Goal: Navigation & Orientation: Go to known website

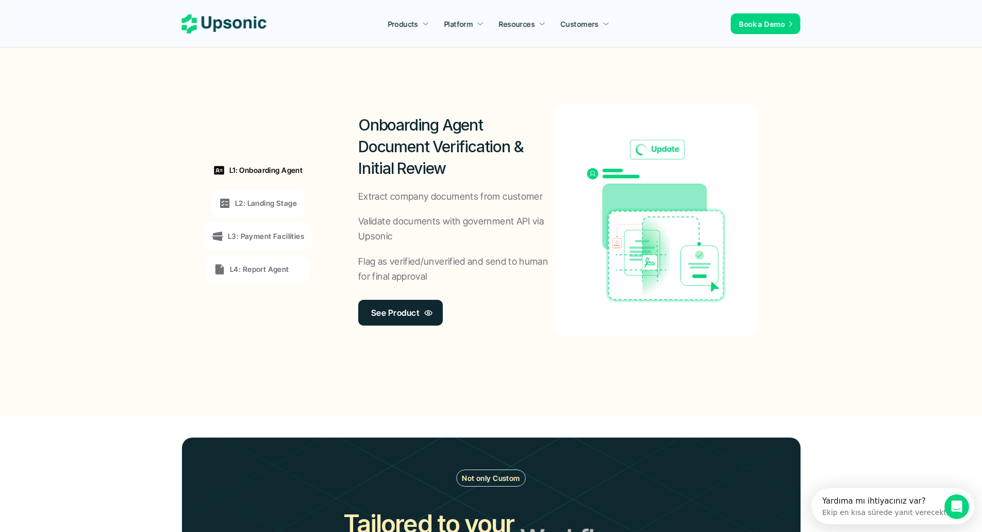
scroll to position [980, 0]
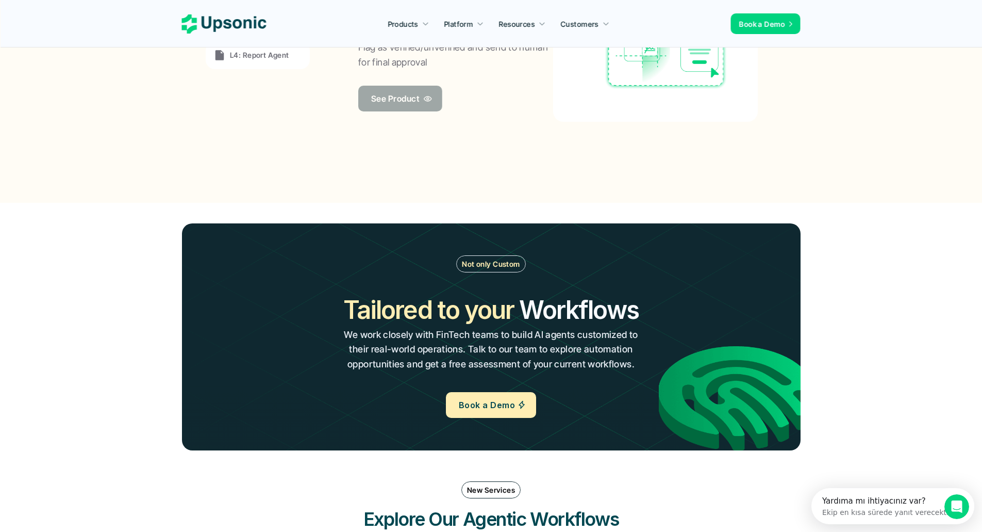
click at [399, 96] on p "See Product" at bounding box center [395, 98] width 48 height 15
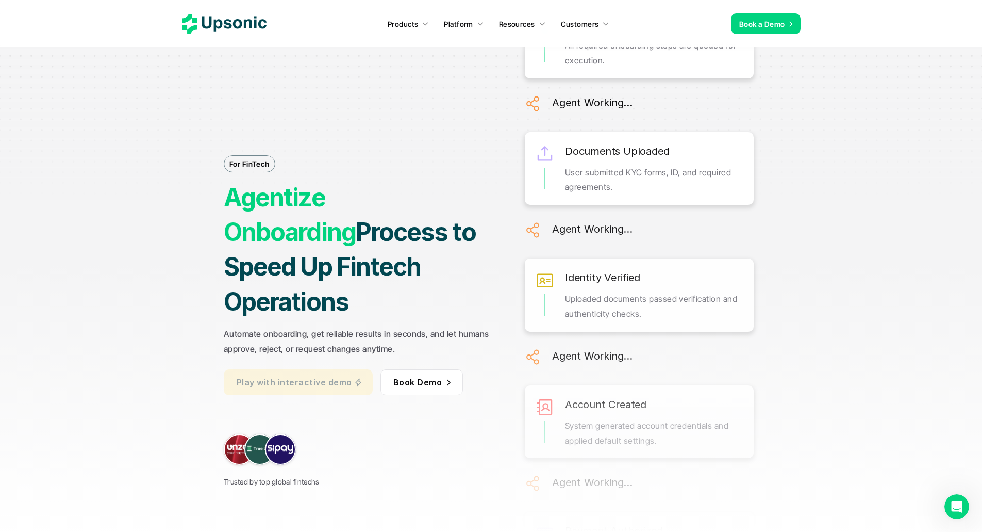
click at [337, 374] on p "Play with interactive demo" at bounding box center [294, 381] width 115 height 15
